Goal: Navigation & Orientation: Find specific page/section

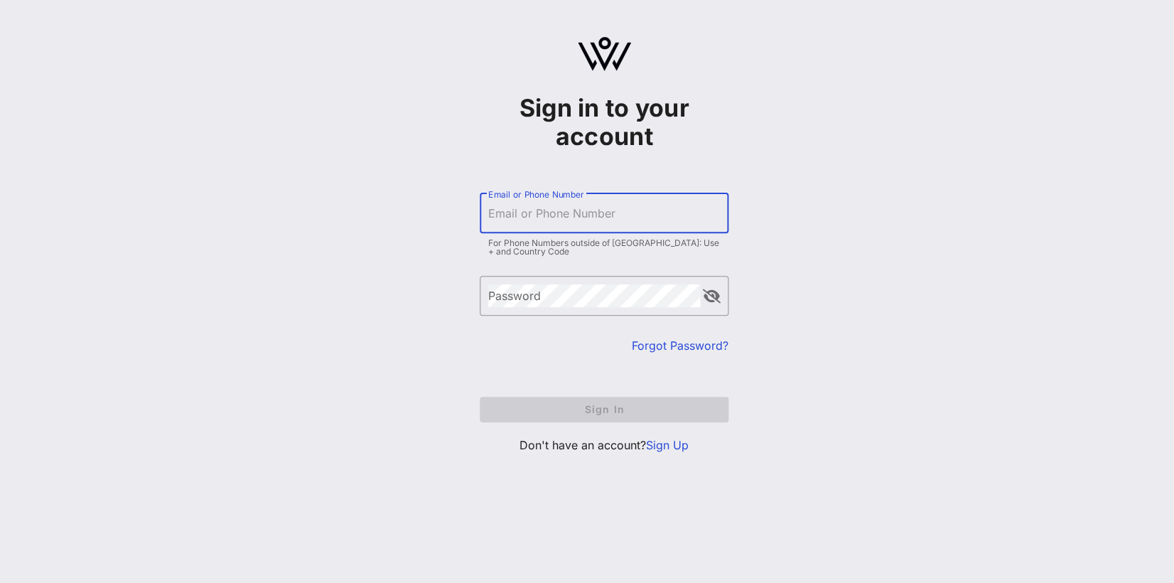
click at [531, 218] on input "Email or Phone Number" at bounding box center [604, 213] width 232 height 23
type input "[EMAIL_ADDRESS][DOMAIN_NAME]"
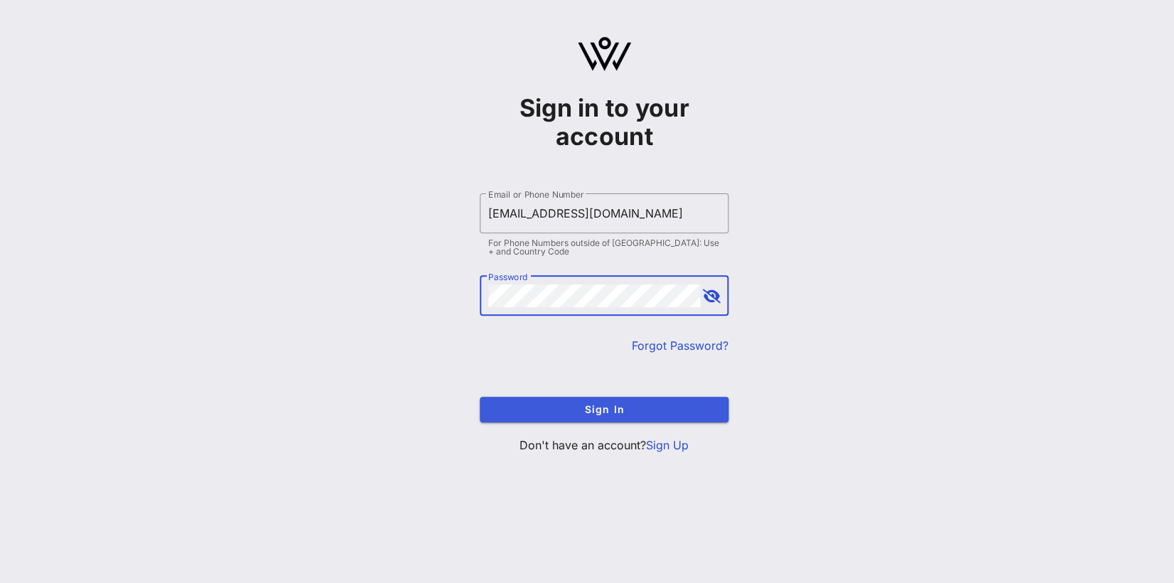
click at [621, 407] on span "Sign In" at bounding box center [604, 409] width 226 height 12
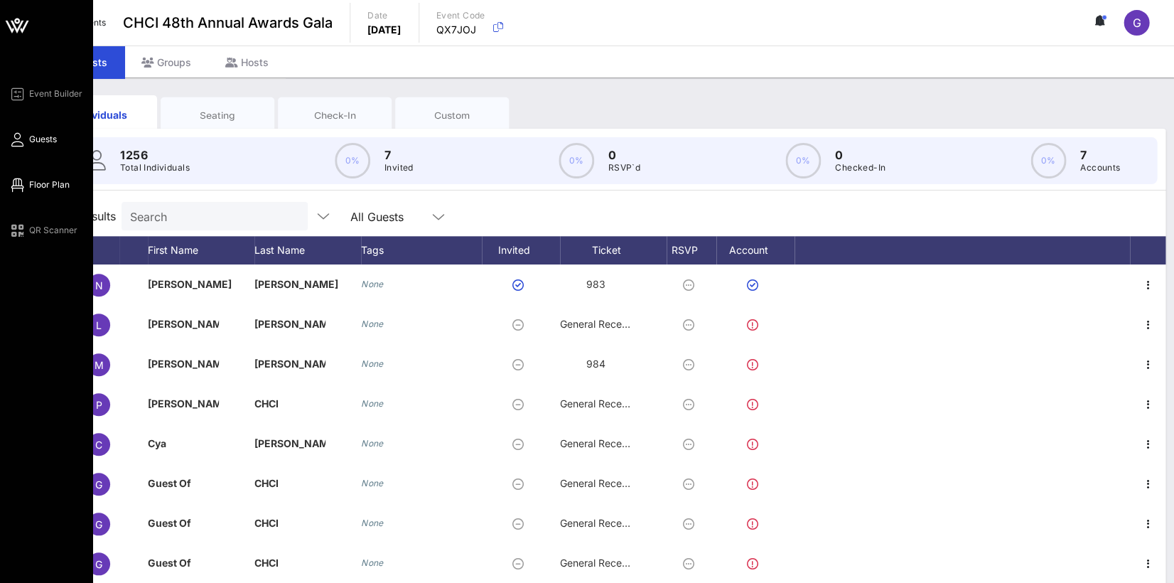
click at [42, 186] on span "Floor Plan" at bounding box center [49, 184] width 41 height 13
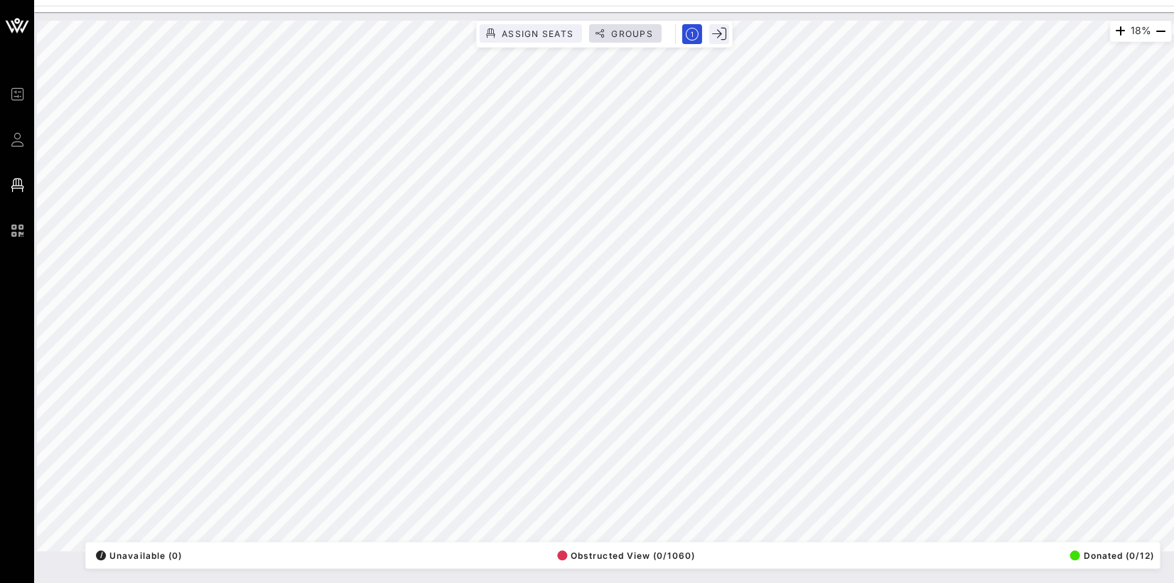
click at [628, 33] on span "Groups" at bounding box center [632, 33] width 43 height 11
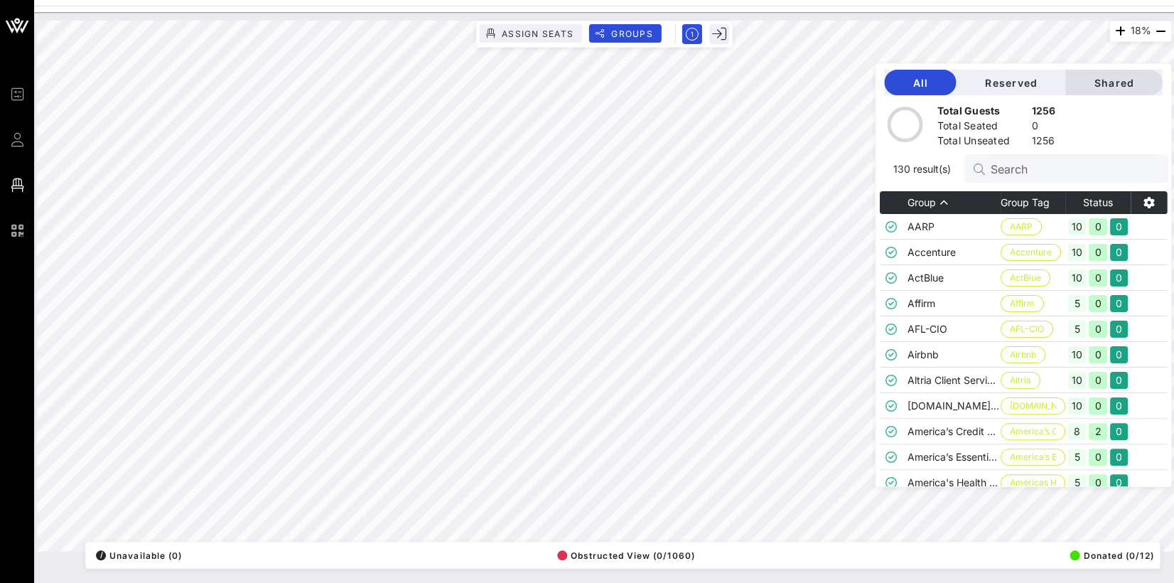
click at [1136, 86] on span "Shared" at bounding box center [1114, 83] width 74 height 12
